Goal: Check status: Check status

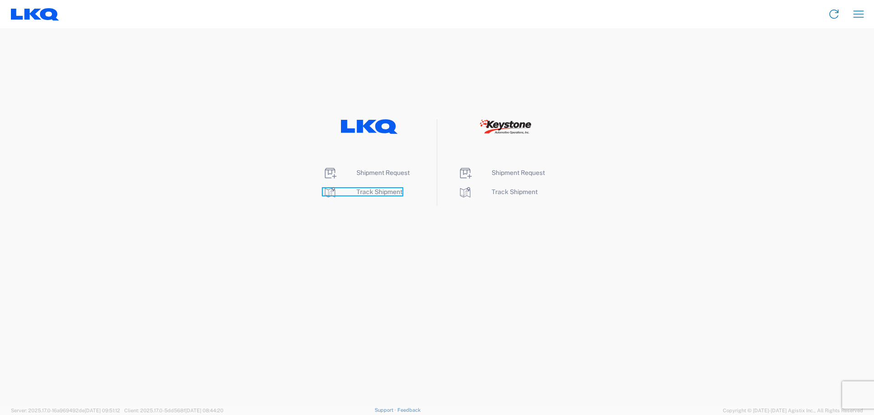
click at [379, 195] on span "Track Shipment" at bounding box center [379, 191] width 46 height 7
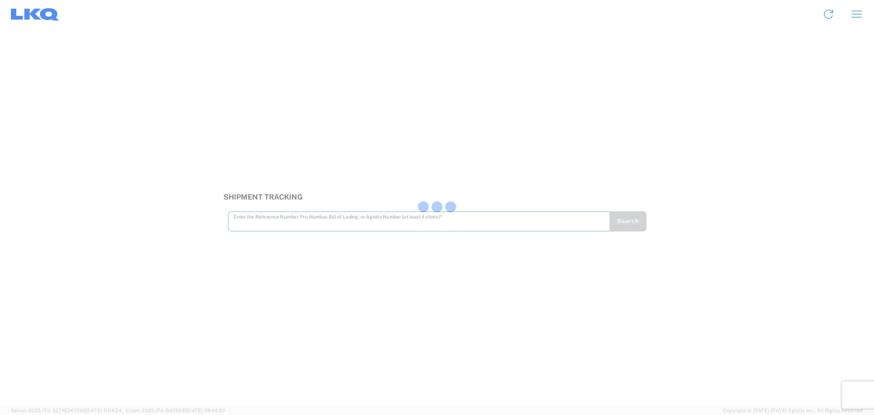
click at [327, 218] on div at bounding box center [437, 207] width 874 height 415
click at [244, 218] on input "text" at bounding box center [418, 216] width 371 height 16
type input "56528928"
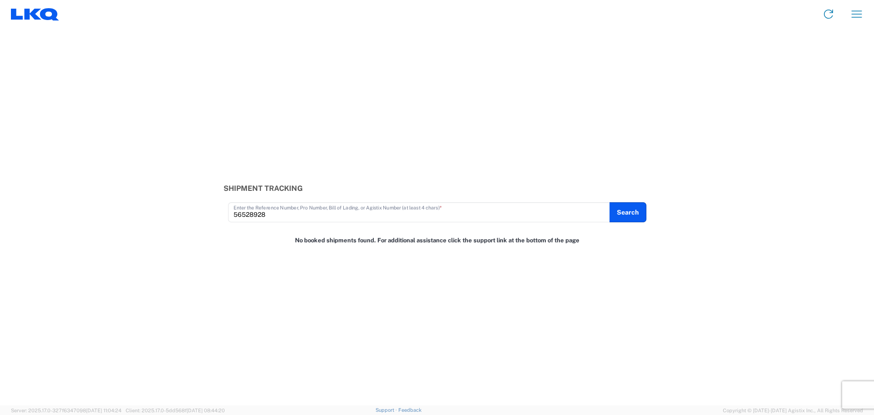
click at [16, 11] on icon at bounding box center [17, 13] width 12 height 11
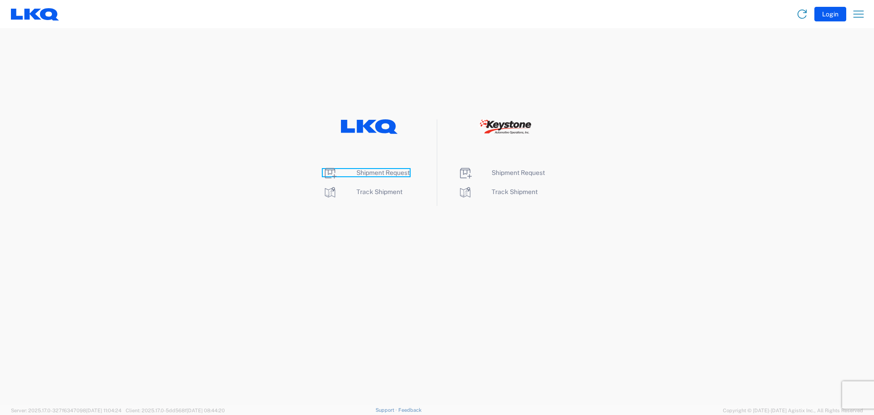
click at [375, 172] on span "Shipment Request" at bounding box center [382, 172] width 53 height 7
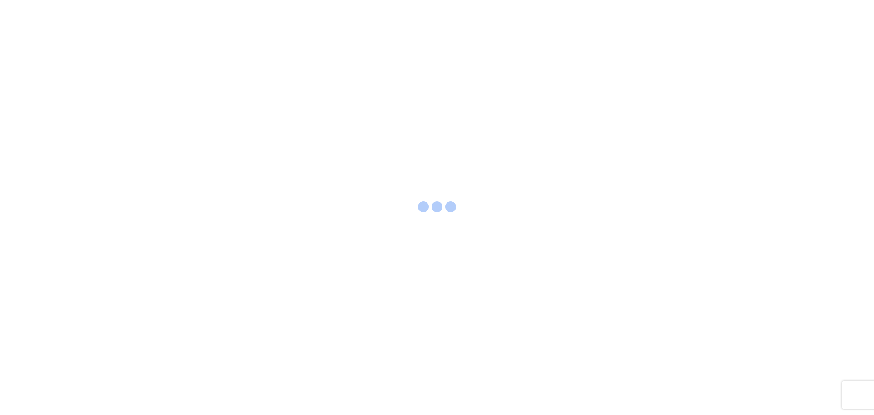
select select "FULL"
select select "LBS"
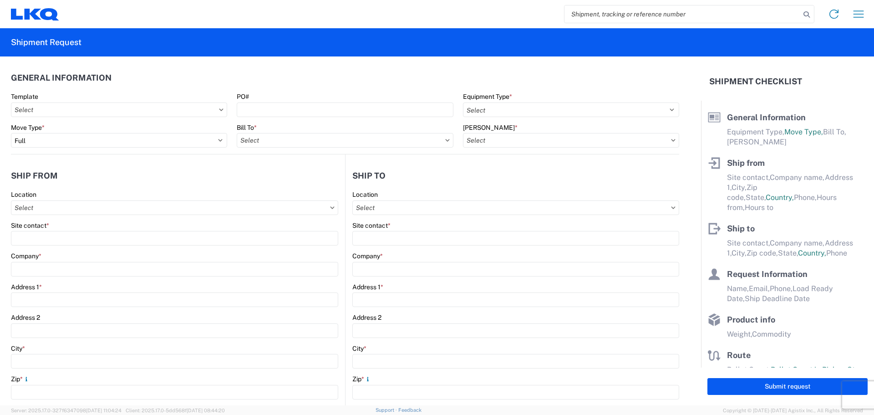
click at [683, 13] on input "search" at bounding box center [682, 13] width 236 height 17
type input "56528928"
click at [805, 12] on icon at bounding box center [806, 14] width 13 height 13
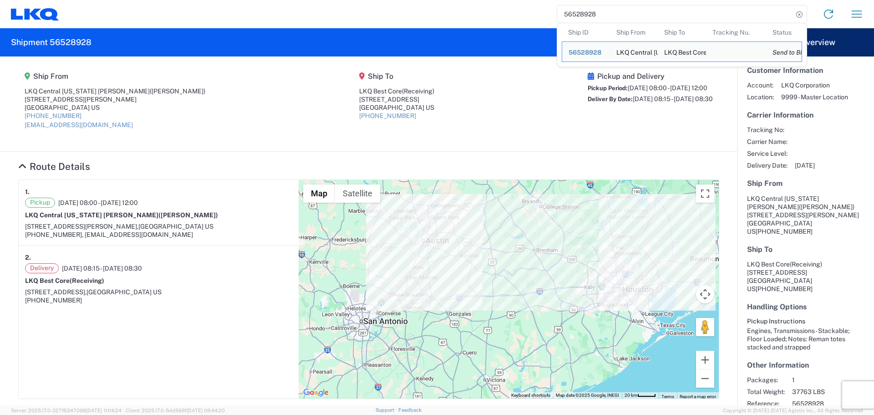
click at [587, 126] on div "Pickup and Delivery Pickup Period: [DATE] 08:00 - [DATE] 12:00 Deliver By Date:…" at bounding box center [649, 104] width 125 height 64
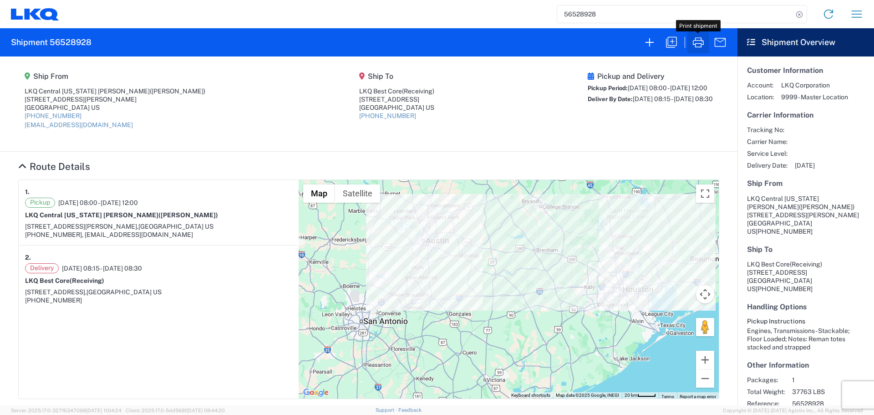
click at [694, 43] on icon "button" at bounding box center [698, 42] width 15 height 15
click at [39, 15] on icon at bounding box center [35, 14] width 48 height 12
